Goal: Task Accomplishment & Management: Manage account settings

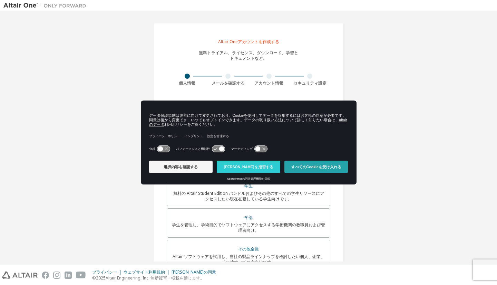
click at [311, 167] on font "すべてのCookieを受け入れる" at bounding box center [316, 167] width 50 height 4
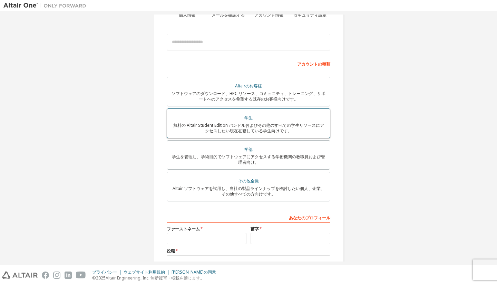
scroll to position [71, 0]
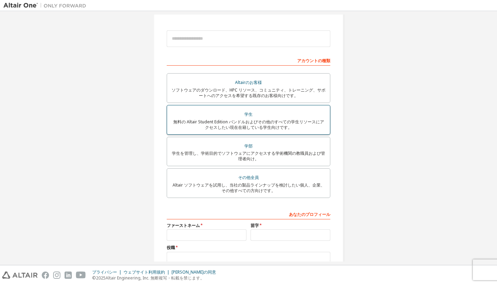
click at [293, 123] on font "無料の Altair Student Edition バンドルおよびその他のすべての学生リソースにアクセスしたい現在在籍している学生向けです。" at bounding box center [248, 124] width 151 height 11
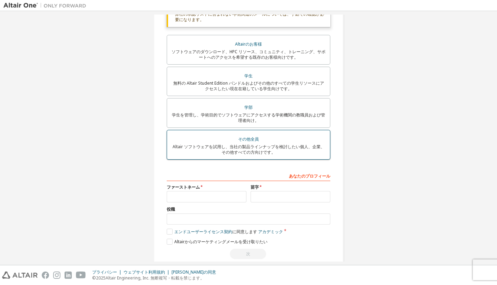
scroll to position [142, 0]
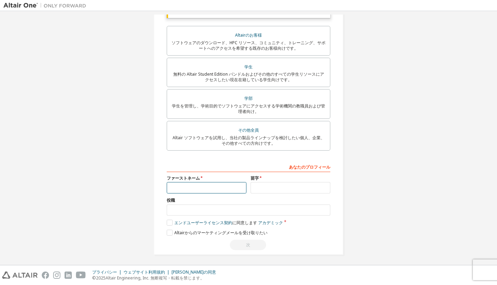
click at [229, 189] on input "text" at bounding box center [207, 187] width 80 height 11
type input "*"
type input "**"
click at [264, 188] on input "text" at bounding box center [291, 187] width 80 height 11
type input "**"
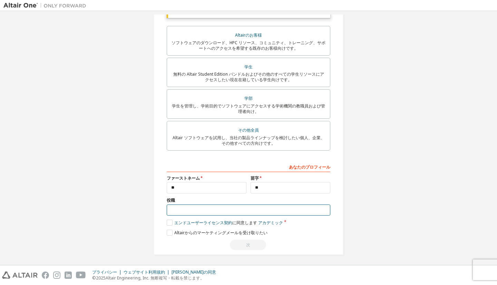
click at [222, 214] on input "text" at bounding box center [249, 209] width 164 height 11
type input "*****"
click at [168, 225] on label "エンドユーザーライセンス契約 に同意します アカデミック" at bounding box center [225, 223] width 116 height 6
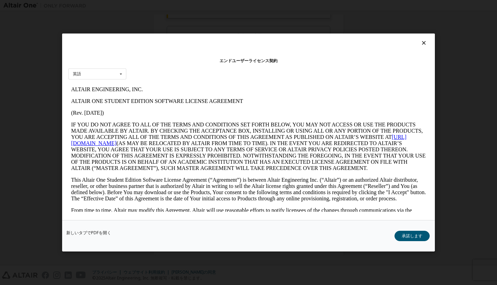
scroll to position [0, 0]
click at [403, 236] on font "承諾します" at bounding box center [412, 236] width 21 height 6
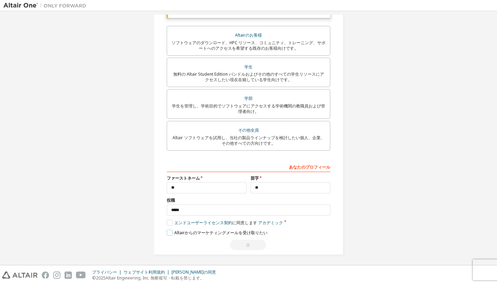
click at [243, 235] on font "Altairからのマ​​ーケティングメールを受け取りたい" at bounding box center [220, 233] width 93 height 6
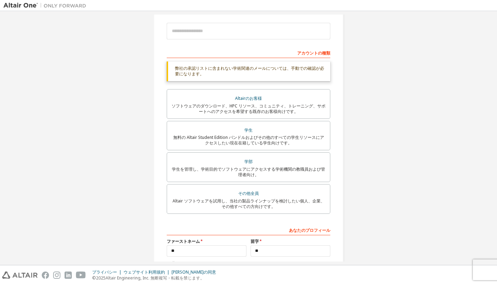
scroll to position [146, 0]
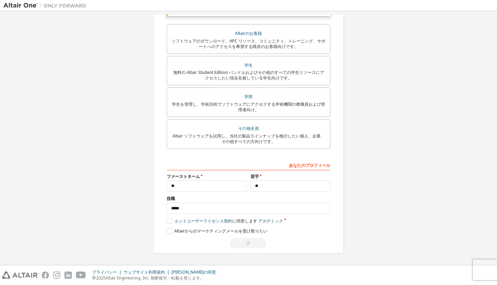
click at [239, 241] on div "次" at bounding box center [249, 243] width 164 height 10
click at [202, 189] on input "**" at bounding box center [207, 185] width 80 height 11
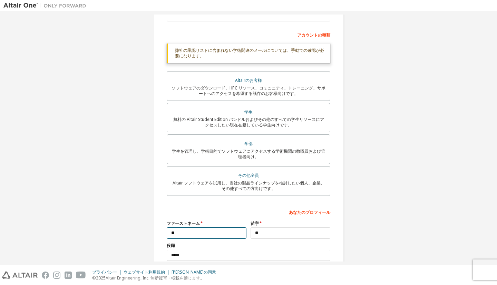
scroll to position [96, 0]
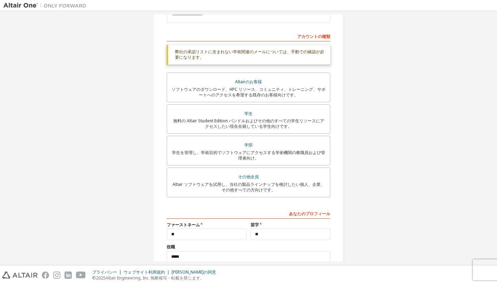
click at [228, 168] on div "Altairのお客様 ソフトウェアのダウンロード、HPC リソース、コミュニティ、トレーニング、サポートへのアクセスを希望する既存のお客様向けです。 学生 無…" at bounding box center [249, 136] width 164 height 127
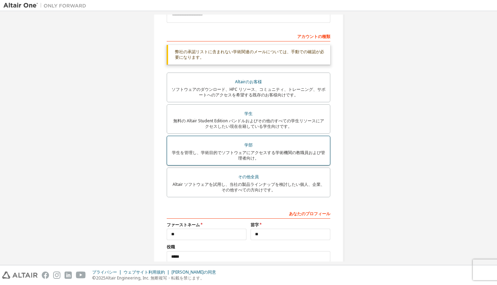
click at [229, 161] on div "学生を管理し、学術目的でソフトウェアにアクセスする学術機関の教職員および管理者向け。" at bounding box center [248, 155] width 155 height 11
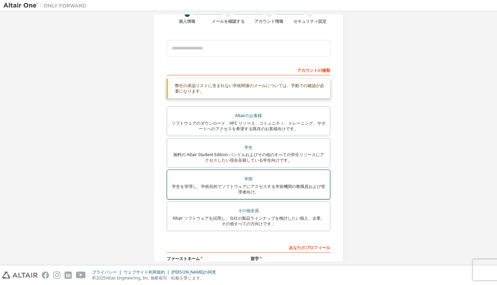
scroll to position [63, 0]
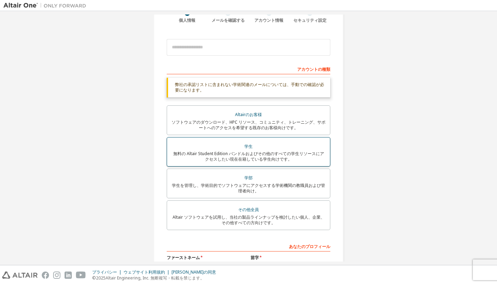
click at [236, 152] on font "無料の Altair Student Edition バンドルおよびその他のすべての学生リソースにアクセスしたい現在在籍している学生向けです。" at bounding box center [248, 156] width 151 height 11
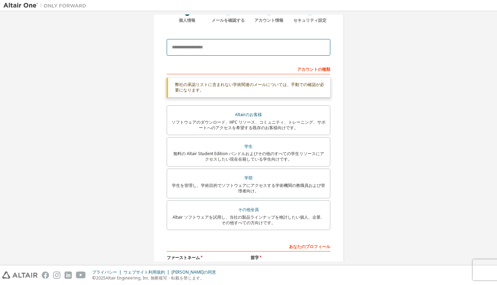
click at [248, 49] on input "email" at bounding box center [249, 47] width 164 height 17
type input "*"
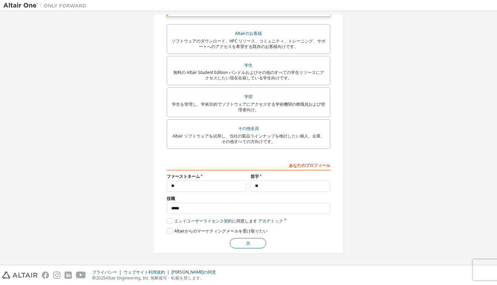
type input "**********"
click at [253, 243] on button "次" at bounding box center [248, 243] width 36 height 10
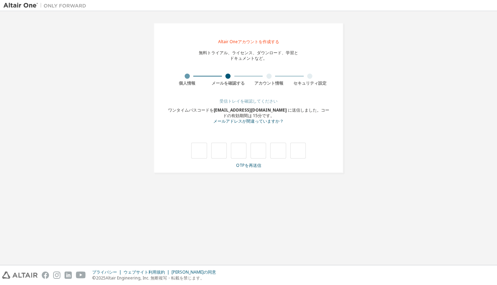
type input "*"
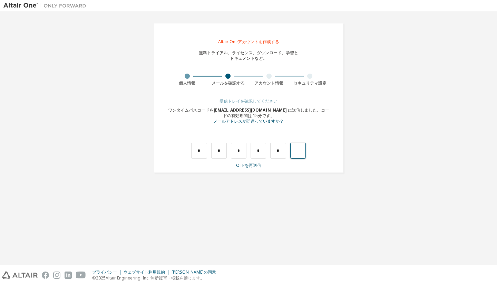
type input "*"
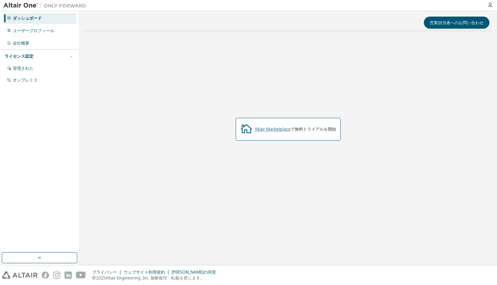
click at [264, 132] on font "Altair Marketplace" at bounding box center [273, 129] width 36 height 6
click at [48, 66] on div "管理された" at bounding box center [40, 68] width 74 height 11
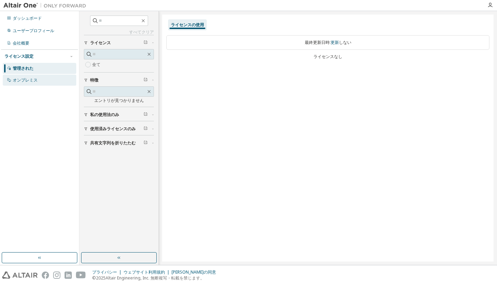
click at [47, 79] on div "オンプレミス" at bounding box center [40, 80] width 74 height 11
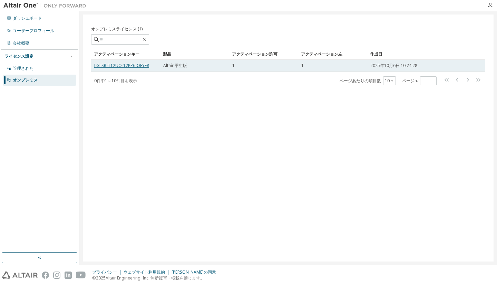
click at [114, 66] on font "LGLSR-T12UO-12PP6-OEYF8" at bounding box center [121, 65] width 55 height 6
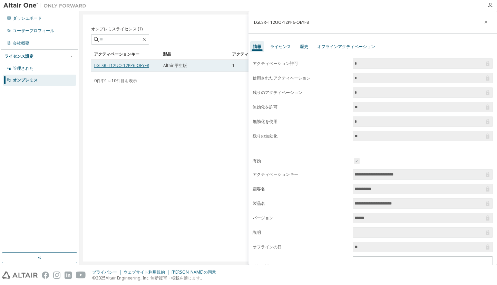
click at [114, 66] on font "LGLSR-T12UO-12PP6-OEYF8" at bounding box center [121, 65] width 55 height 6
click at [127, 65] on font "LGLSR-T12UO-12PP6-OEYF8" at bounding box center [121, 65] width 55 height 6
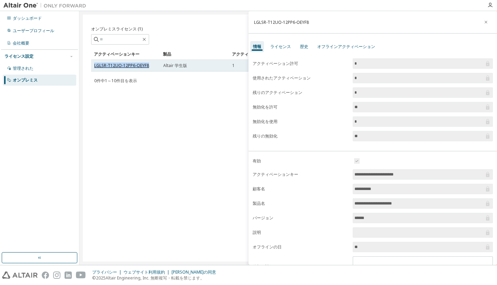
click at [127, 65] on font "LGLSR-T12UO-12PP6-OEYF8" at bounding box center [121, 65] width 55 height 6
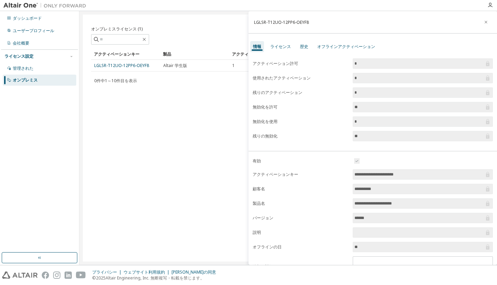
click at [124, 113] on div "オンプレミスライセンス (1) クリア 負荷 保存 名前を付けて保存 分野 オペレーター 価値 フィルターを選択 オペランドを選択 条件を追加する 検索 アク…" at bounding box center [288, 138] width 411 height 247
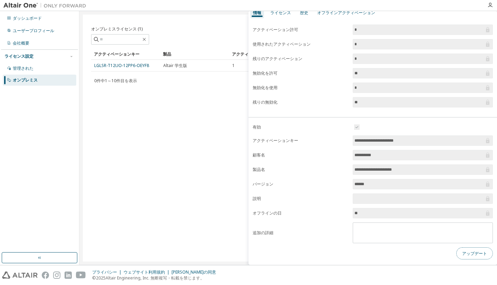
click at [469, 253] on font "アップデート" at bounding box center [474, 253] width 25 height 6
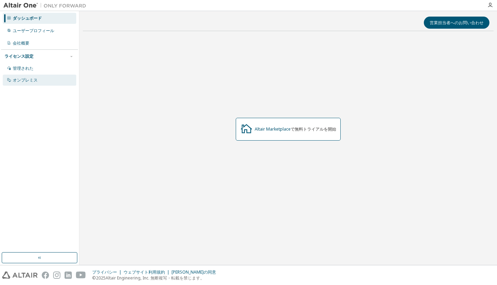
click at [34, 81] on font "オンプレミス" at bounding box center [25, 80] width 25 height 6
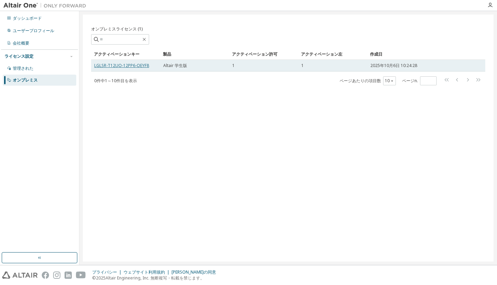
click at [138, 67] on font "LGLSR-T12UO-12PP6-OEYF8" at bounding box center [121, 65] width 55 height 6
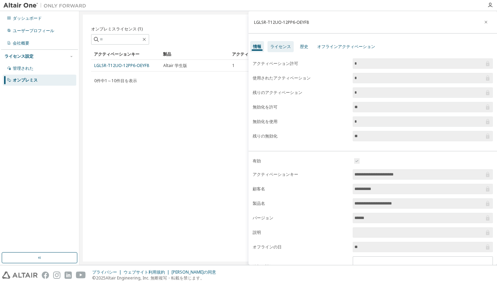
click at [277, 46] on font "ライセンス" at bounding box center [280, 47] width 21 height 6
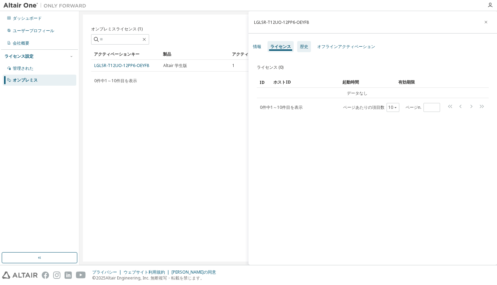
click at [303, 48] on font "歴史" at bounding box center [304, 47] width 8 height 6
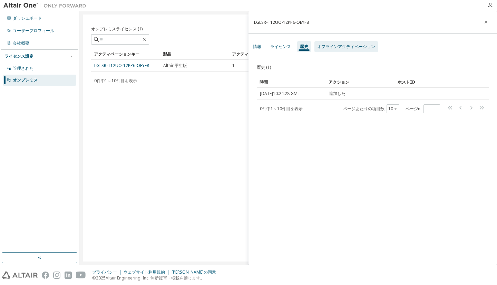
click at [329, 47] on font "オフラインアクティベーション" at bounding box center [346, 47] width 58 height 6
